Goal: Information Seeking & Learning: Learn about a topic

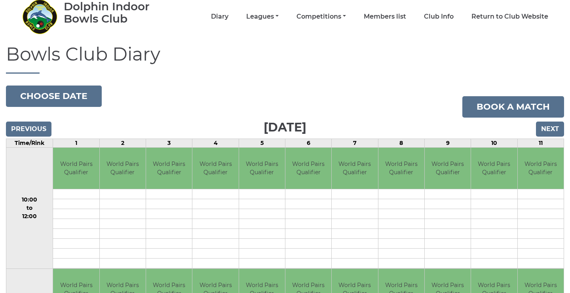
scroll to position [34, 0]
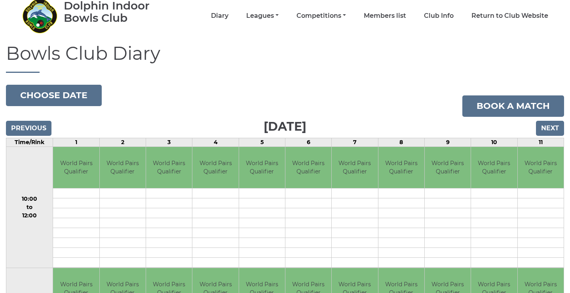
click at [549, 129] on input "Next" at bounding box center [550, 128] width 28 height 15
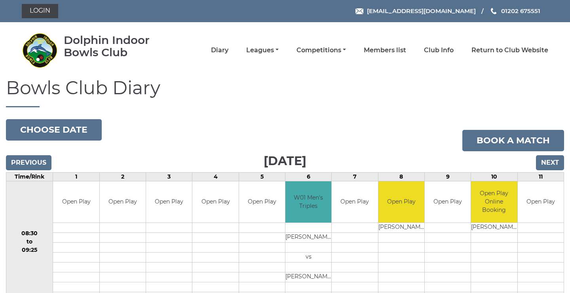
click at [555, 160] on input "Next" at bounding box center [550, 162] width 28 height 15
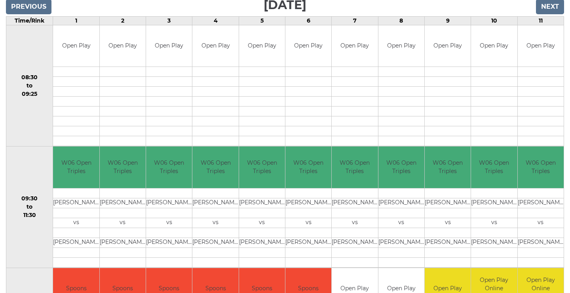
scroll to position [140, 0]
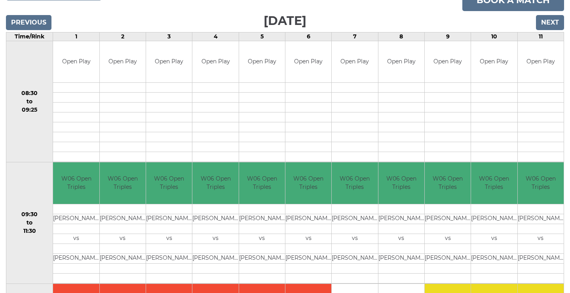
click at [547, 27] on input "Next" at bounding box center [550, 22] width 28 height 15
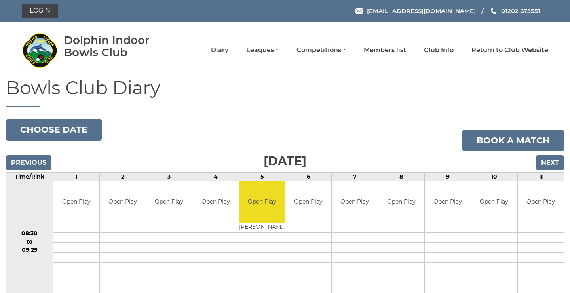
click at [547, 163] on input "Next" at bounding box center [550, 162] width 28 height 15
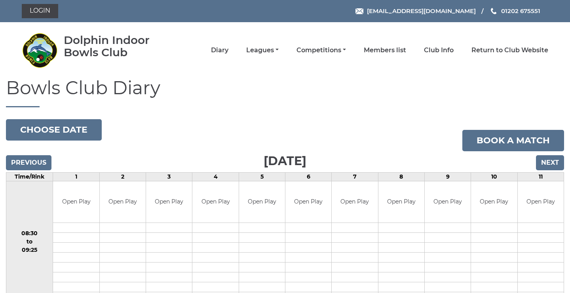
click at [556, 165] on input "Next" at bounding box center [550, 162] width 28 height 15
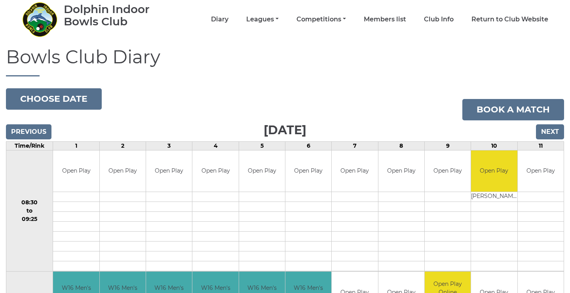
scroll to position [33, 0]
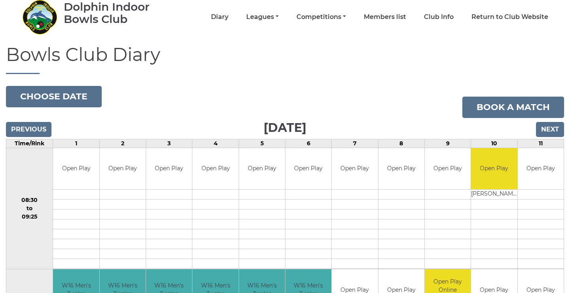
click at [547, 129] on input "Next" at bounding box center [550, 129] width 28 height 15
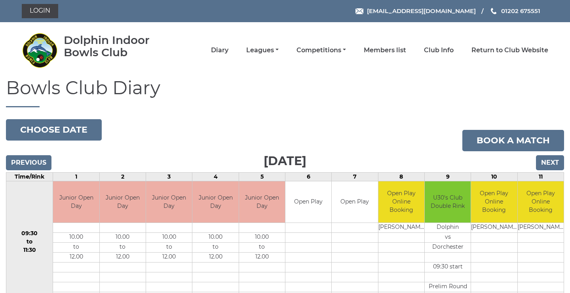
click at [543, 165] on input "Next" at bounding box center [550, 162] width 28 height 15
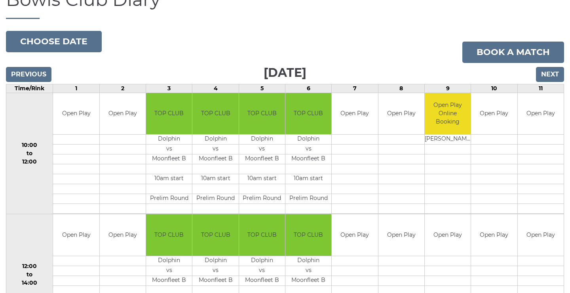
scroll to position [73, 0]
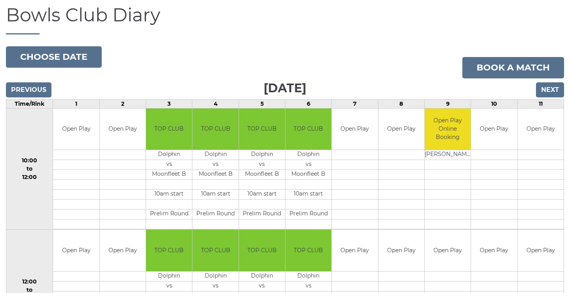
click at [551, 85] on input "Next" at bounding box center [550, 89] width 28 height 15
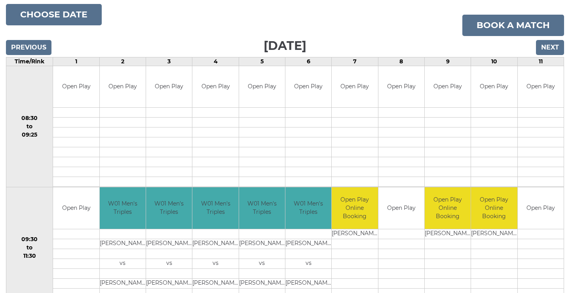
scroll to position [114, 0]
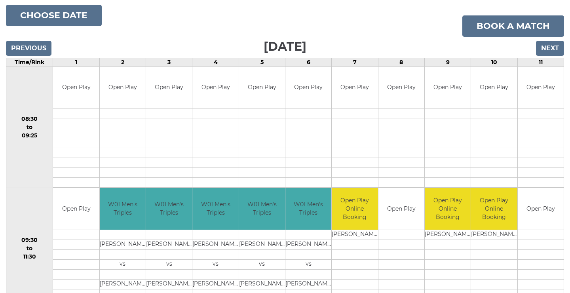
click at [553, 44] on input "Next" at bounding box center [550, 48] width 28 height 15
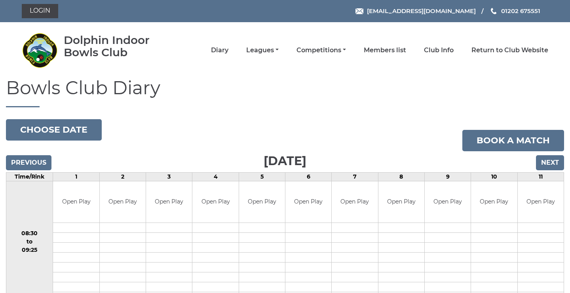
click at [547, 159] on input "Next" at bounding box center [550, 162] width 28 height 15
click at [549, 161] on input "Next" at bounding box center [550, 162] width 28 height 15
click at [552, 159] on input "Next" at bounding box center [550, 162] width 28 height 15
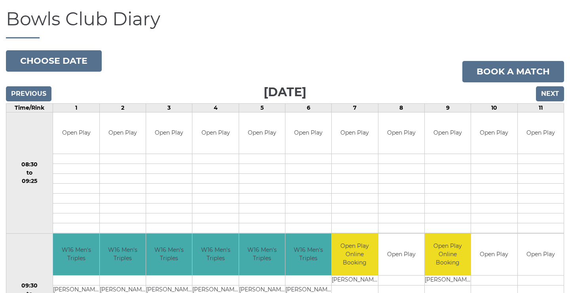
scroll to position [57, 0]
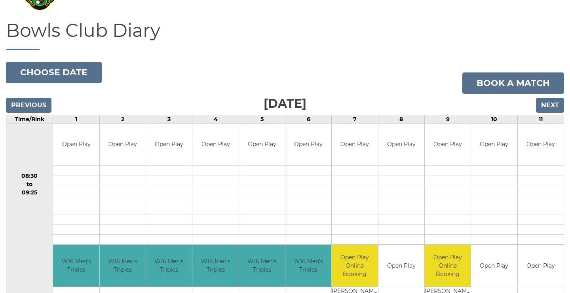
click at [551, 104] on input "Next" at bounding box center [550, 105] width 28 height 15
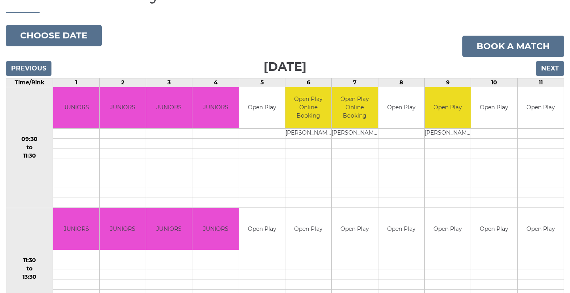
scroll to position [93, 0]
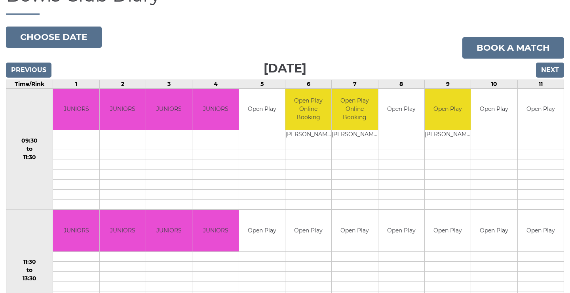
click at [548, 70] on input "Next" at bounding box center [550, 70] width 28 height 15
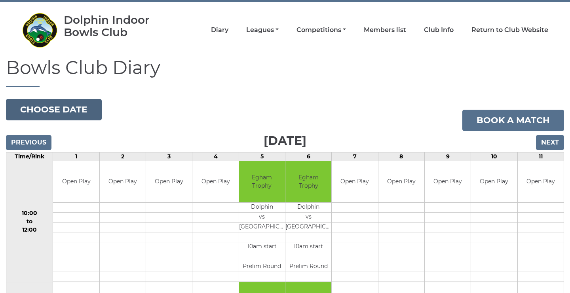
scroll to position [16, 0]
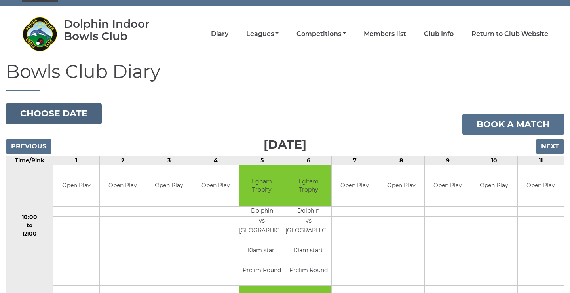
click at [61, 113] on button "Choose date" at bounding box center [54, 113] width 96 height 21
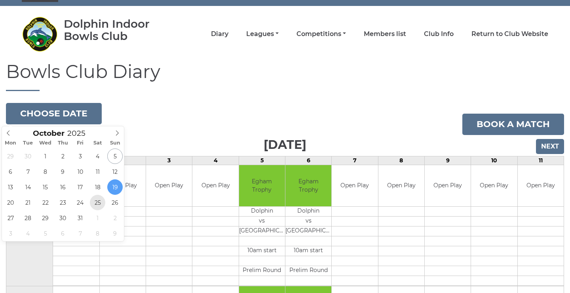
type input "2025-10-25"
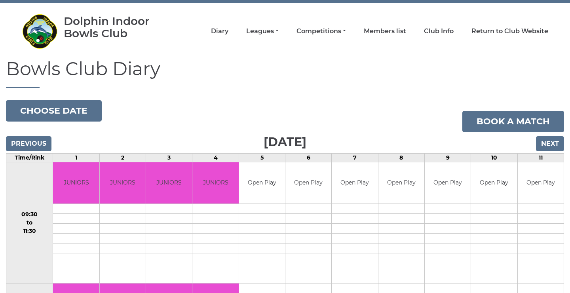
scroll to position [14, 0]
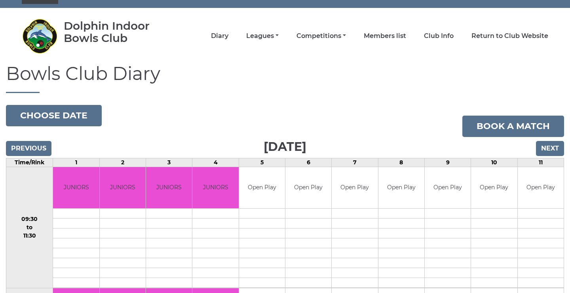
click at [552, 146] on input "Next" at bounding box center [550, 148] width 28 height 15
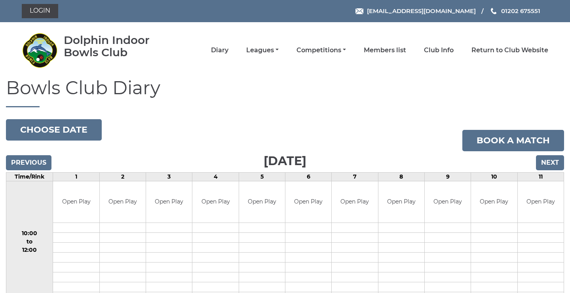
click at [36, 161] on input "Previous" at bounding box center [29, 162] width 46 height 15
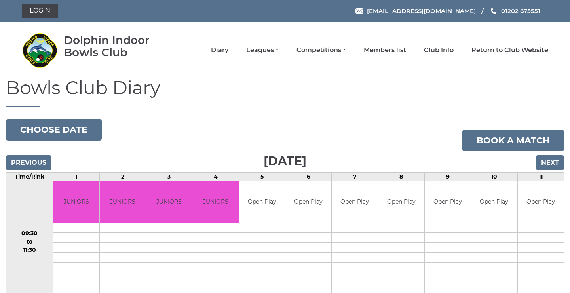
click at [57, 135] on button "Choose date" at bounding box center [54, 129] width 96 height 21
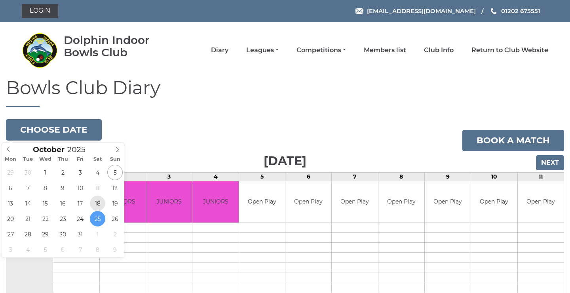
type input "2025-10-18"
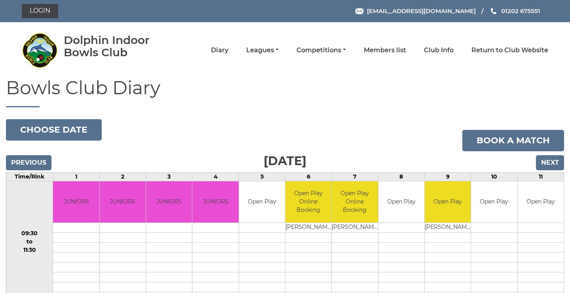
click at [553, 166] on input "Next" at bounding box center [550, 162] width 28 height 15
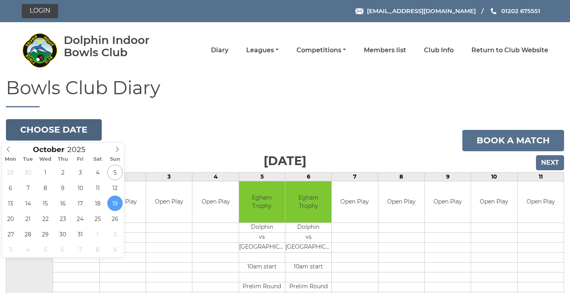
click at [58, 130] on button "Choose date" at bounding box center [54, 129] width 96 height 21
type input "[DATE]"
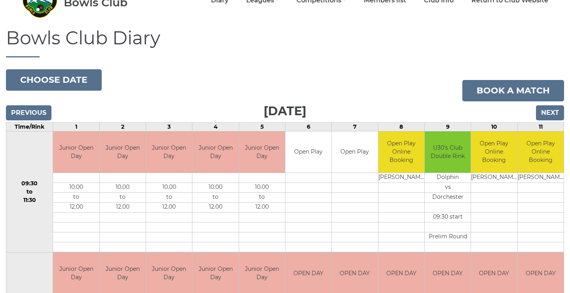
scroll to position [49, 0]
click at [553, 113] on input "Next" at bounding box center [550, 113] width 28 height 15
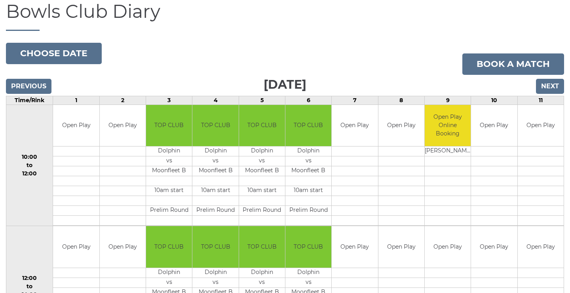
scroll to position [96, 0]
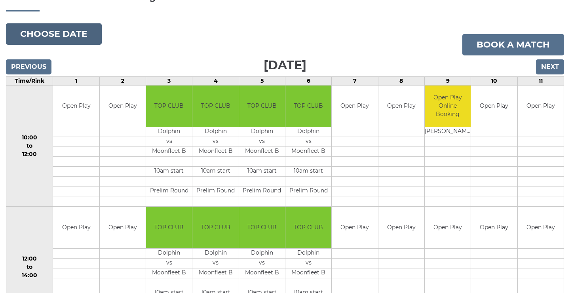
click at [78, 34] on button "Choose date" at bounding box center [54, 33] width 96 height 21
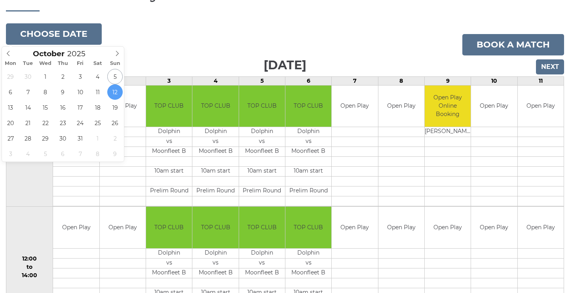
type input "2025-10-19"
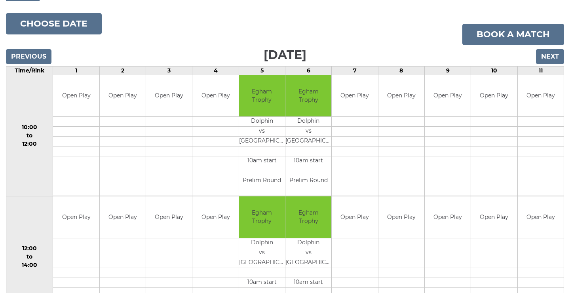
scroll to position [116, 0]
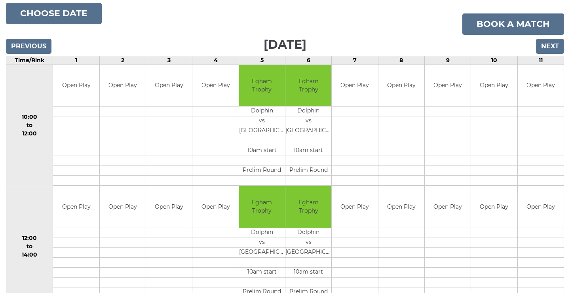
click at [28, 47] on input "Previous" at bounding box center [29, 46] width 46 height 15
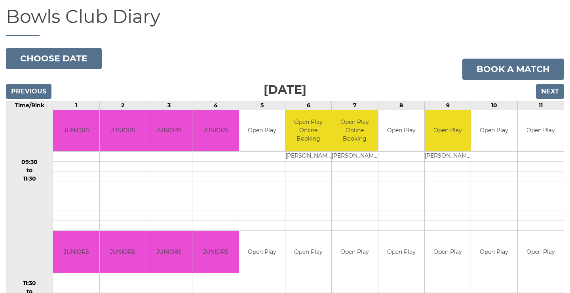
scroll to position [70, 0]
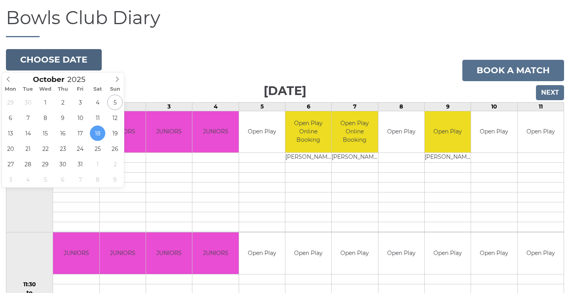
click at [85, 56] on button "Choose date" at bounding box center [54, 59] width 96 height 21
type input "[DATE]"
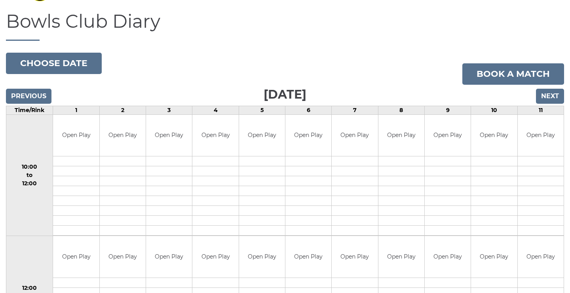
scroll to position [65, 0]
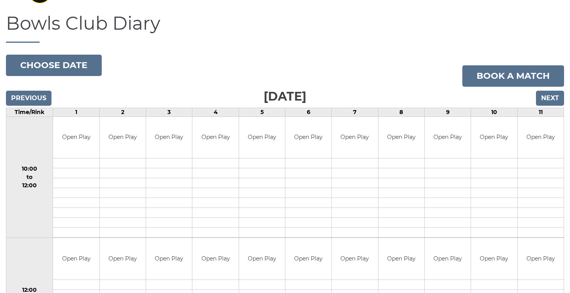
click at [557, 100] on input "Next" at bounding box center [550, 98] width 28 height 15
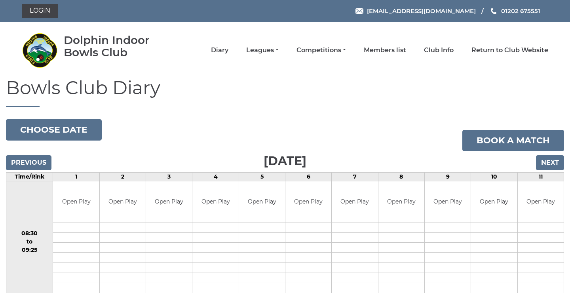
click at [548, 167] on input "Next" at bounding box center [550, 162] width 28 height 15
click at [78, 124] on button "Choose date" at bounding box center [54, 129] width 96 height 21
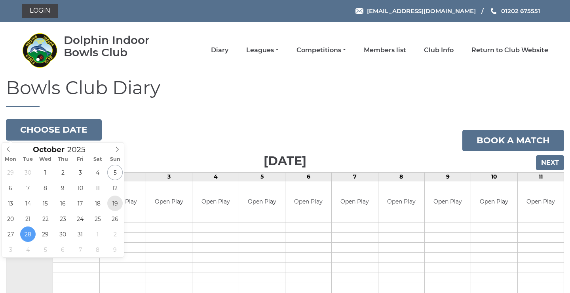
type input "[DATE]"
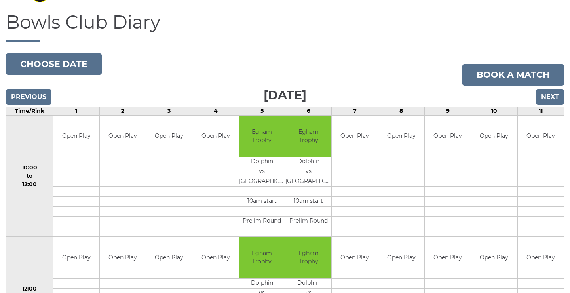
scroll to position [68, 0]
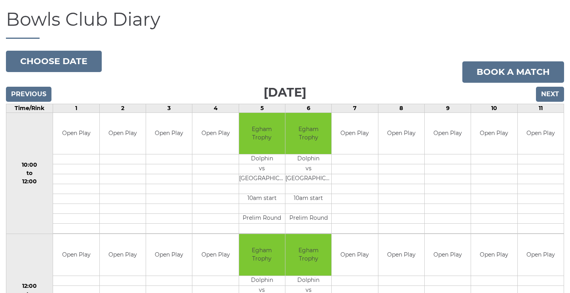
click at [34, 91] on input "Previous" at bounding box center [29, 94] width 46 height 15
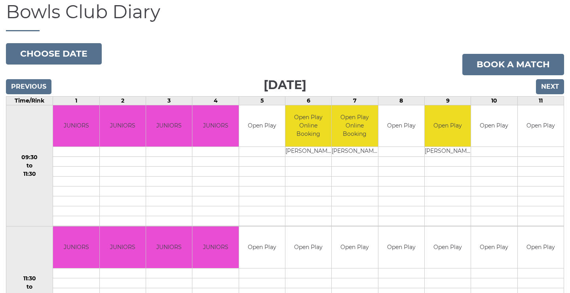
scroll to position [76, 0]
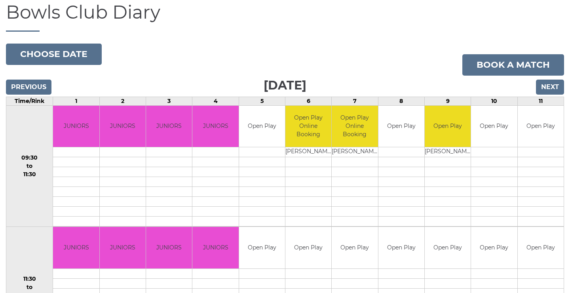
click at [38, 87] on input "Previous" at bounding box center [29, 87] width 46 height 15
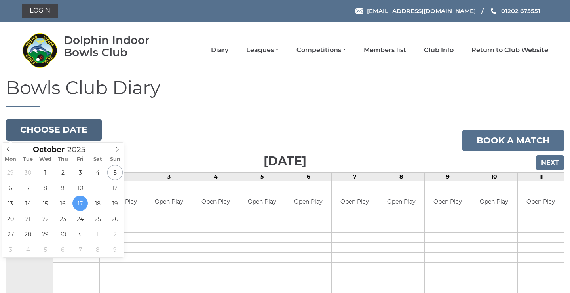
click at [80, 134] on button "Choose date" at bounding box center [54, 129] width 96 height 21
type input "2025-10-23"
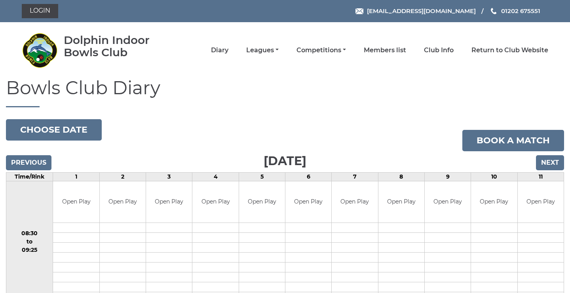
click at [550, 163] on input "Next" at bounding box center [550, 162] width 28 height 15
click at [81, 123] on button "Choose date" at bounding box center [54, 129] width 96 height 21
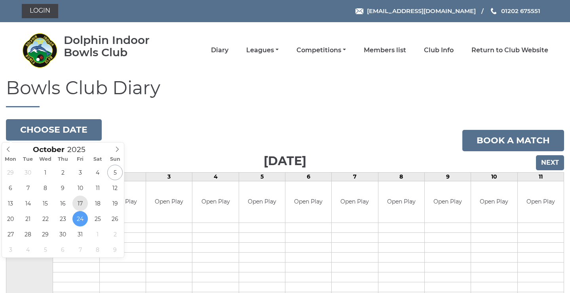
type input "2025-10-17"
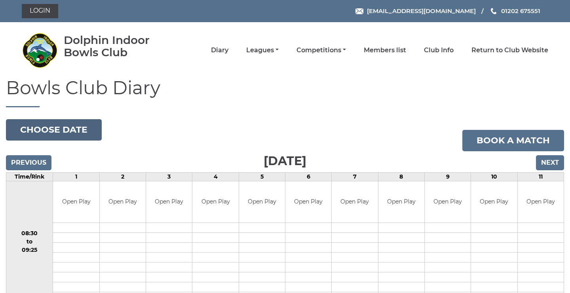
click at [57, 120] on button "Choose date" at bounding box center [54, 129] width 96 height 21
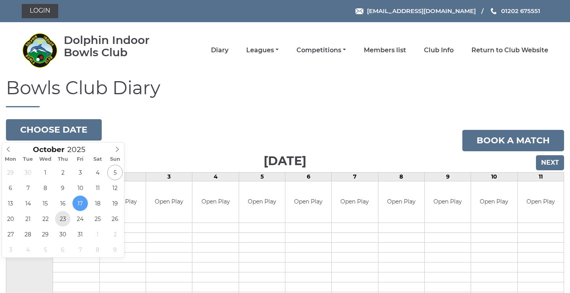
type input "[DATE]"
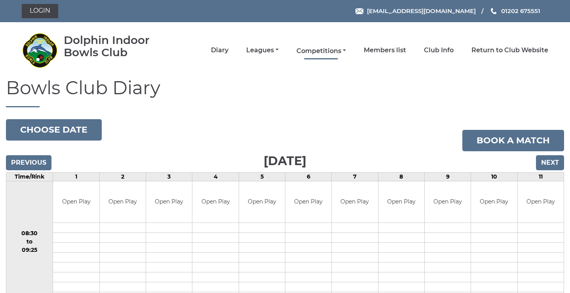
click at [327, 52] on link "Competitions" at bounding box center [320, 51] width 49 height 9
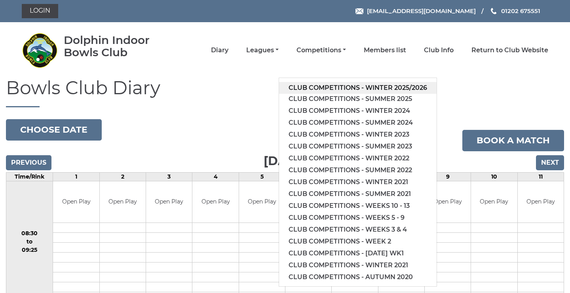
click at [339, 88] on link "Club competitions - Winter 2025/2026" at bounding box center [358, 88] width 158 height 12
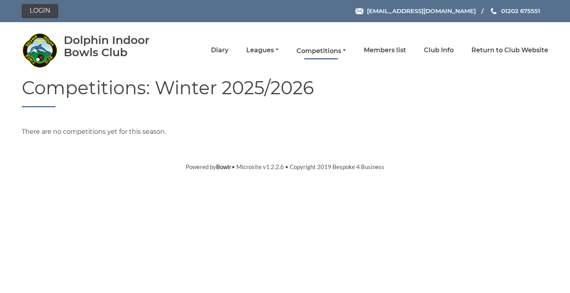
click at [330, 49] on link "Competitions" at bounding box center [320, 51] width 49 height 9
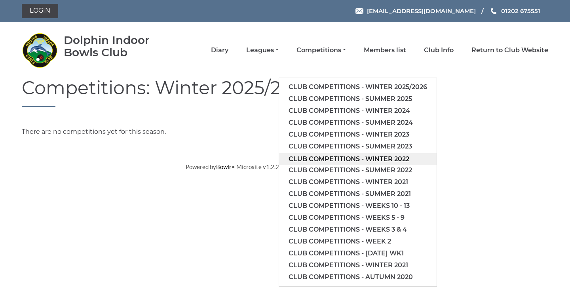
click at [366, 159] on link "Club competitions - Winter 2022" at bounding box center [358, 159] width 158 height 12
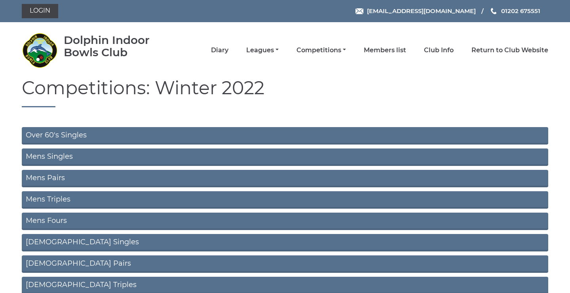
click at [114, 155] on link "Mens Singles" at bounding box center [285, 156] width 526 height 17
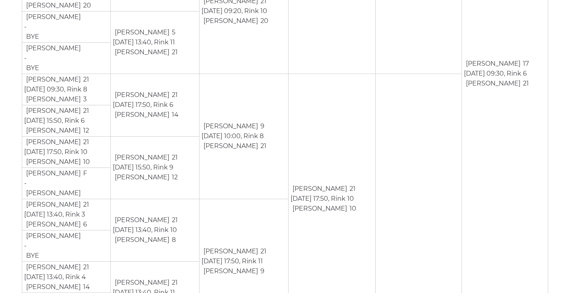
scroll to position [610, 0]
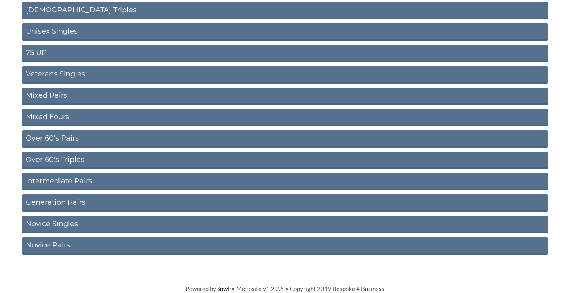
scroll to position [274, 0]
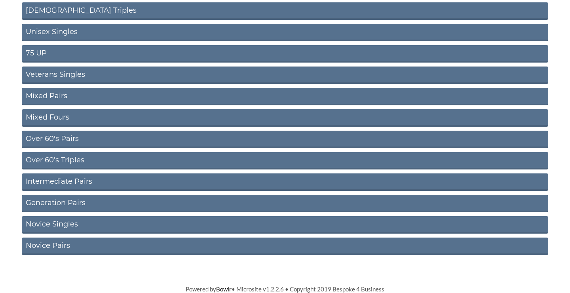
click at [100, 221] on link "Novice Singles" at bounding box center [285, 224] width 526 height 17
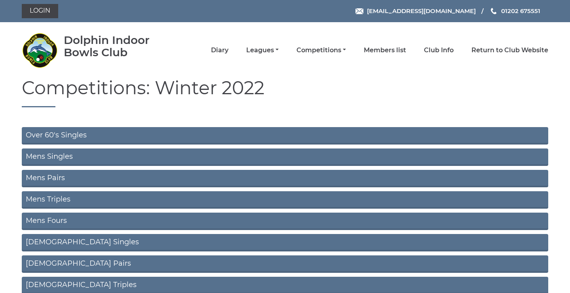
scroll to position [274, 0]
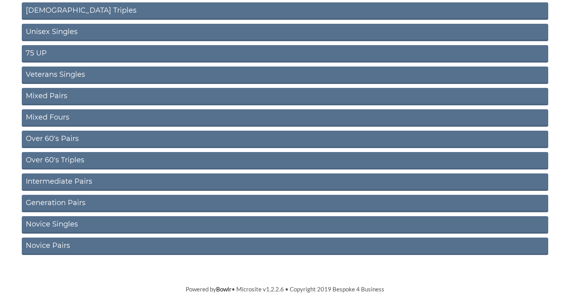
click at [110, 181] on link "Intermediate Pairs" at bounding box center [285, 181] width 526 height 17
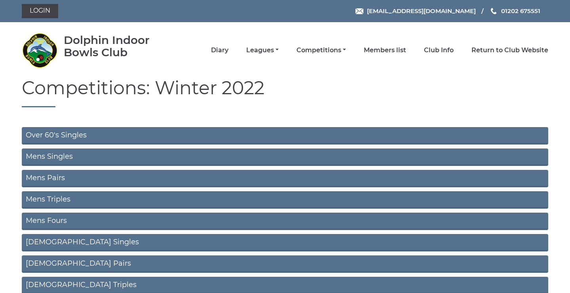
scroll to position [274, 0]
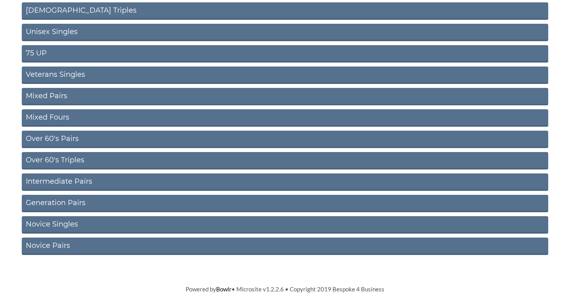
click at [105, 202] on link "Generation Pairs" at bounding box center [285, 203] width 526 height 17
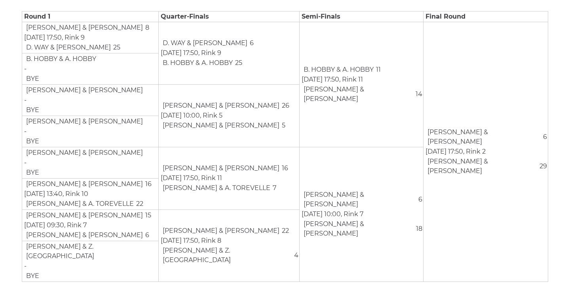
scroll to position [144, 0]
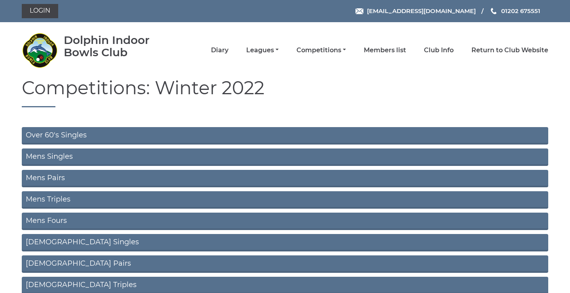
scroll to position [274, 0]
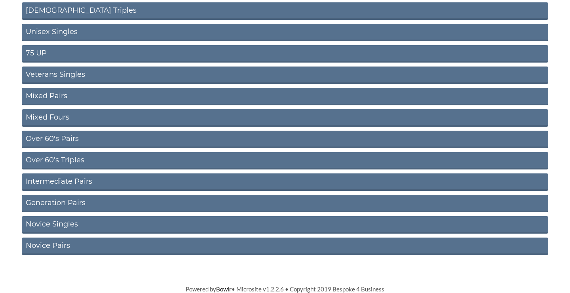
click at [84, 241] on link "Novice Pairs" at bounding box center [285, 245] width 526 height 17
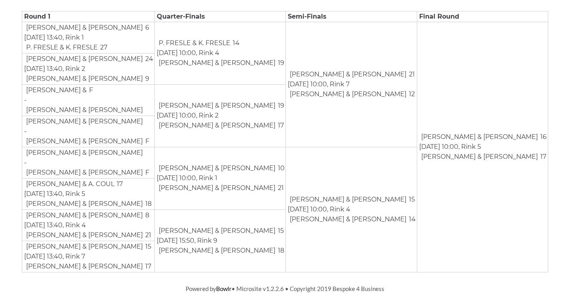
scroll to position [144, 0]
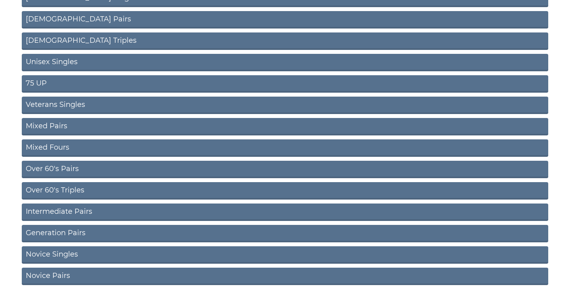
scroll to position [244, 0]
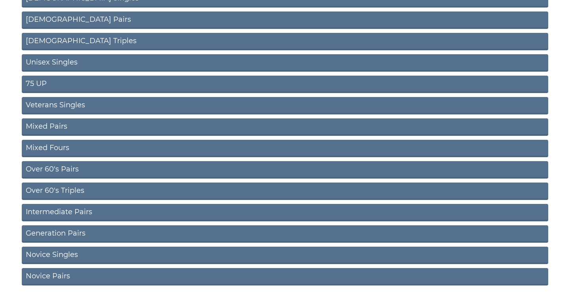
click at [111, 85] on link "75 UP" at bounding box center [285, 84] width 526 height 17
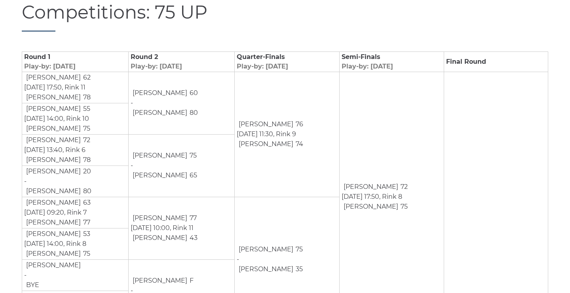
scroll to position [74, 0]
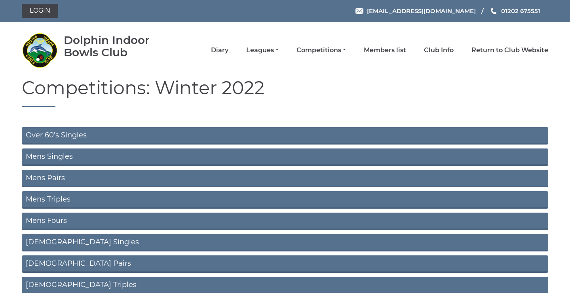
click at [341, 59] on div "Dolphin Indoor Bowls Club Diary Leagues Club leagues - Winter 2025/2026 Club le…" at bounding box center [285, 49] width 538 height 49
click at [321, 55] on li "Competitions Club competitions - Winter 2025/2026 Club competitions - Summer 20…" at bounding box center [312, 50] width 67 height 17
click at [336, 55] on li "Competitions Club competitions - Winter 2025/2026 Club competitions - Summer 20…" at bounding box center [312, 50] width 67 height 17
click at [344, 51] on link "Competitions" at bounding box center [320, 51] width 49 height 9
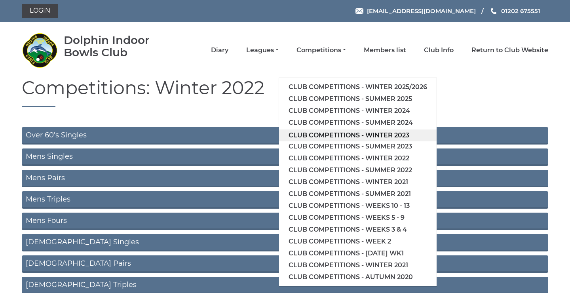
click at [365, 134] on link "Club competitions - Winter 2023" at bounding box center [358, 135] width 158 height 12
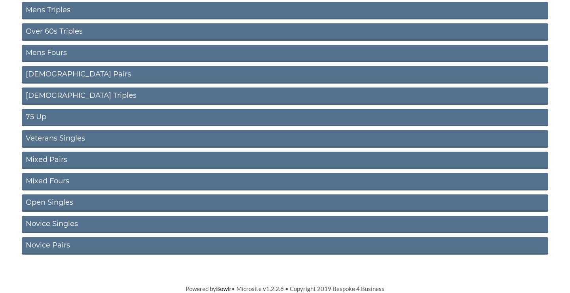
scroll to position [317, 0]
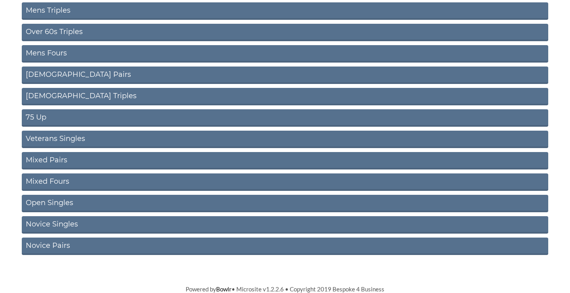
click at [76, 222] on link "Novice Singles" at bounding box center [285, 224] width 526 height 17
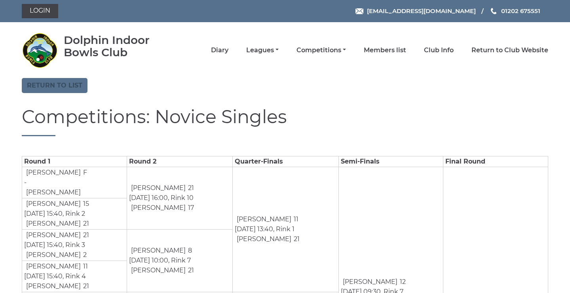
click at [46, 91] on link "Return to list" at bounding box center [55, 85] width 66 height 15
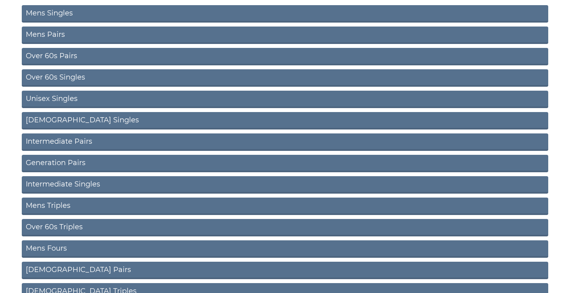
scroll to position [122, 0]
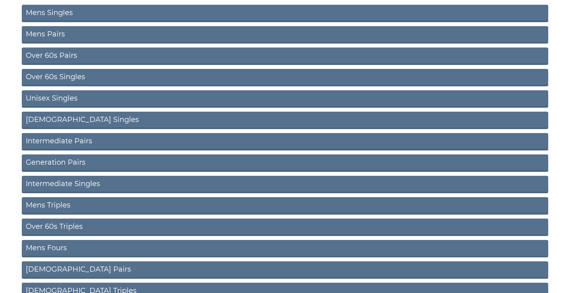
click at [214, 95] on link "Unisex Singles" at bounding box center [285, 98] width 526 height 17
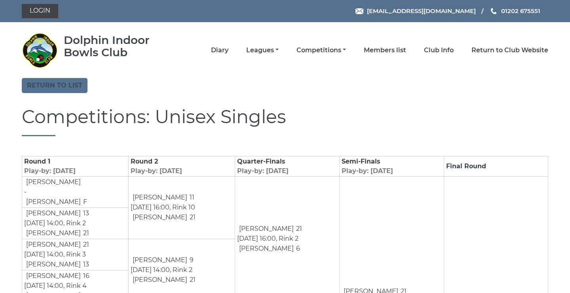
click at [47, 85] on link "Return to list" at bounding box center [55, 85] width 66 height 15
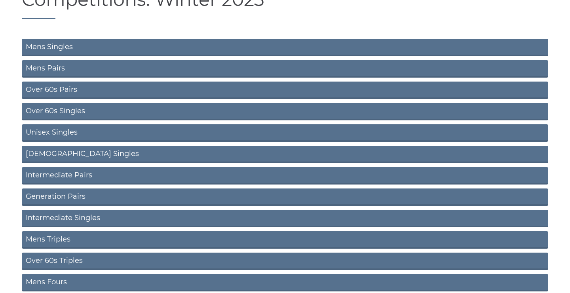
scroll to position [102, 0]
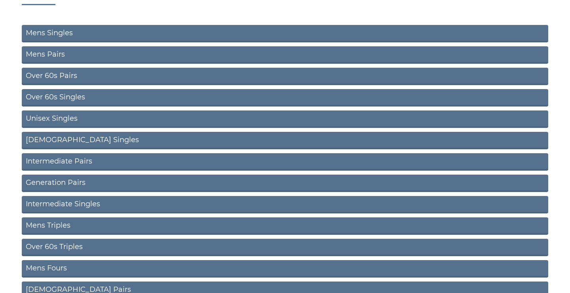
click at [138, 204] on link "Intermediate Singles" at bounding box center [285, 204] width 526 height 17
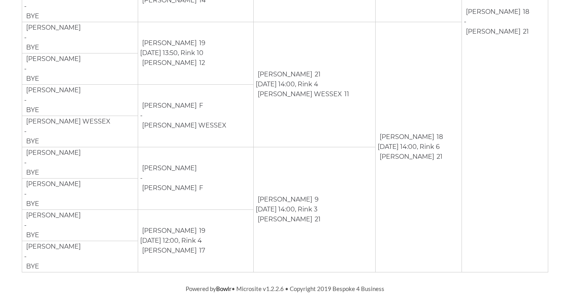
scroll to position [395, 0]
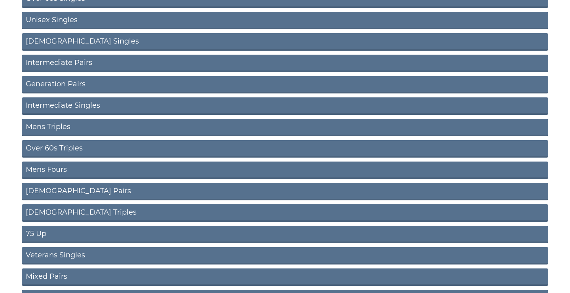
scroll to position [205, 0]
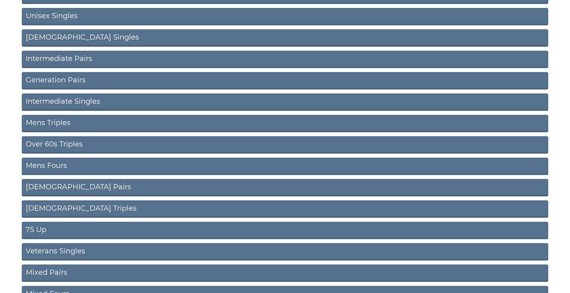
click at [46, 227] on link "75 Up" at bounding box center [285, 230] width 526 height 17
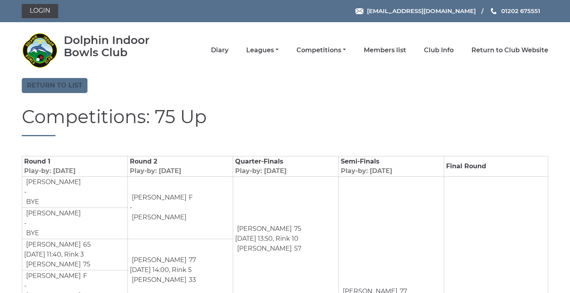
click at [61, 85] on link "Return to list" at bounding box center [55, 85] width 66 height 15
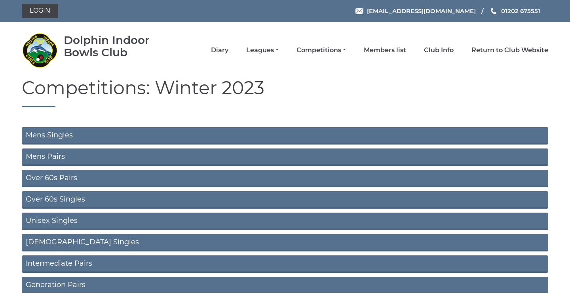
click at [44, 51] on img at bounding box center [40, 50] width 36 height 36
